Goal: Information Seeking & Learning: Learn about a topic

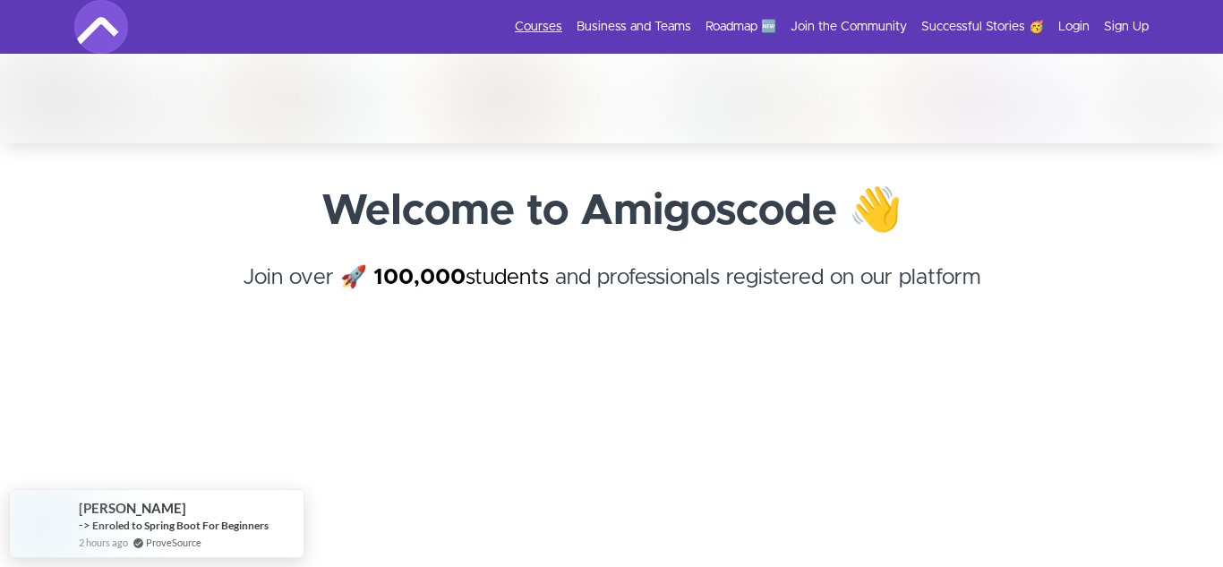
click at [540, 32] on link "Courses" at bounding box center [538, 27] width 47 height 18
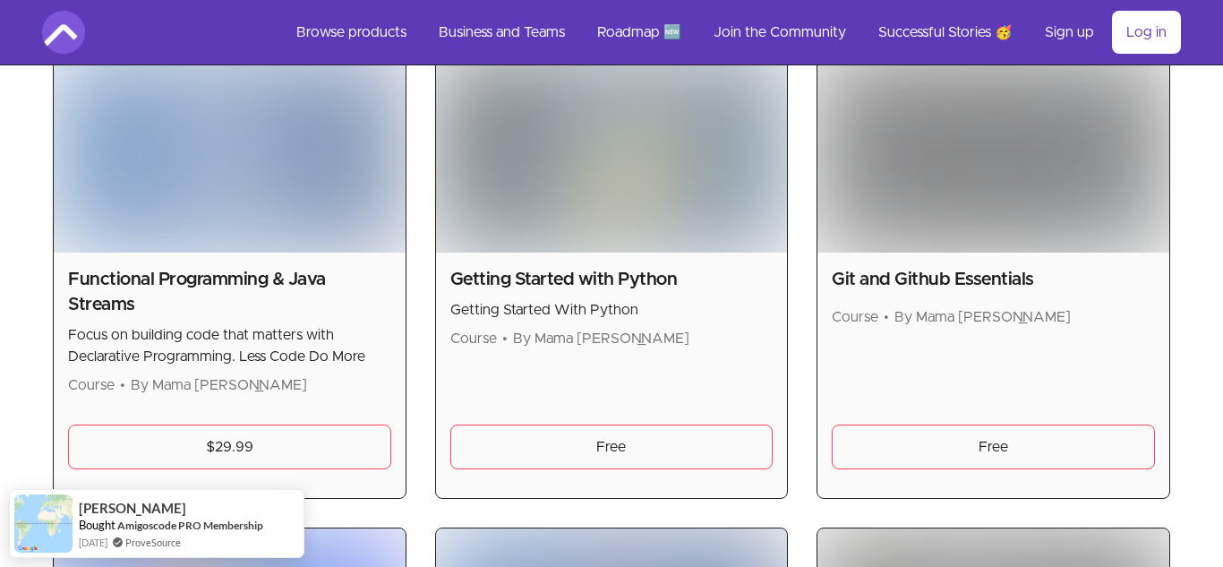
scroll to position [1273, 0]
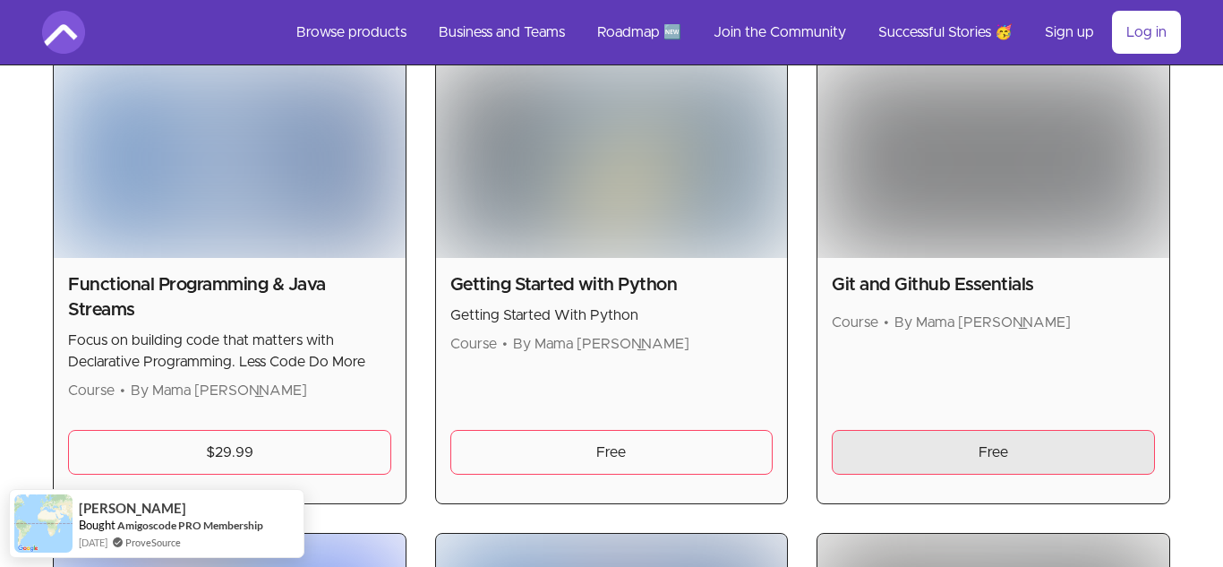
click at [1033, 473] on link "Free" at bounding box center [993, 452] width 323 height 45
